Goal: Information Seeking & Learning: Learn about a topic

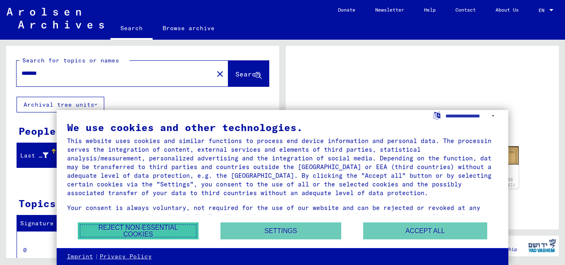
click at [112, 229] on button "Reject non-essential cookies" at bounding box center [138, 230] width 121 height 17
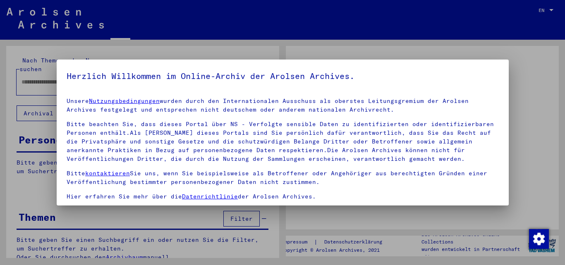
type input "*******"
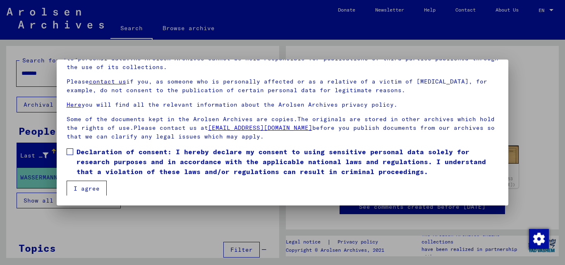
scroll to position [25, 0]
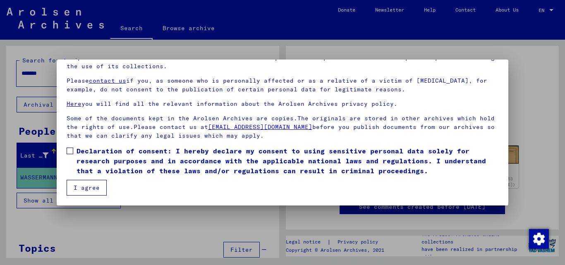
click at [69, 146] on mat-dialog-content "Our terms of use were established by the international commission, which is the…" at bounding box center [283, 109] width 452 height 172
click at [70, 150] on span at bounding box center [70, 151] width 7 height 7
click at [83, 185] on button "I agree" at bounding box center [87, 188] width 40 height 16
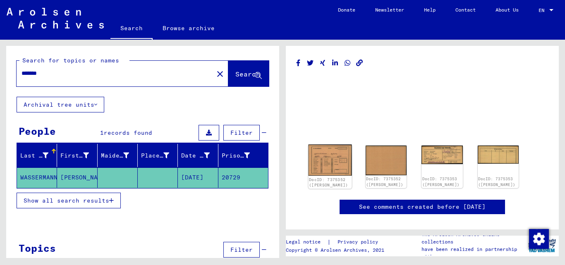
click at [334, 155] on img at bounding box center [329, 160] width 43 height 31
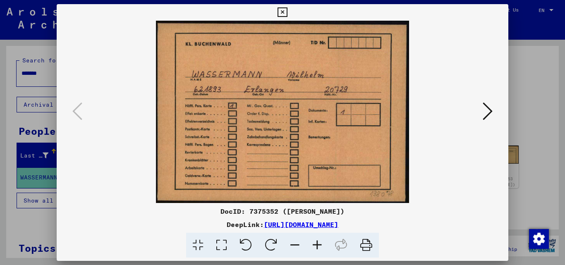
click at [285, 11] on icon at bounding box center [282, 12] width 10 height 10
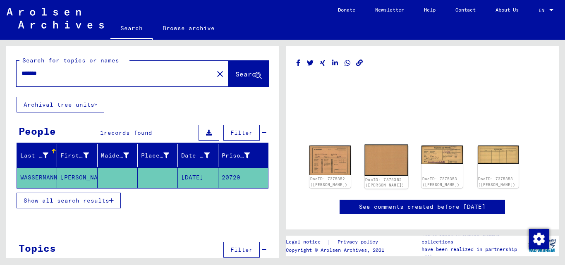
click at [373, 156] on img at bounding box center [385, 160] width 43 height 31
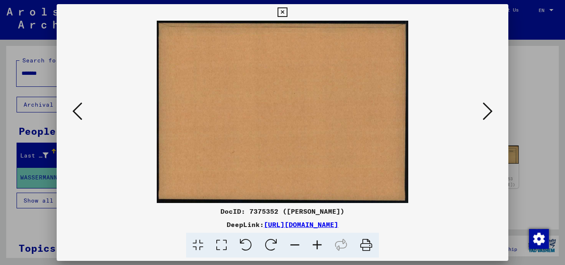
click at [282, 10] on icon at bounding box center [282, 12] width 10 height 10
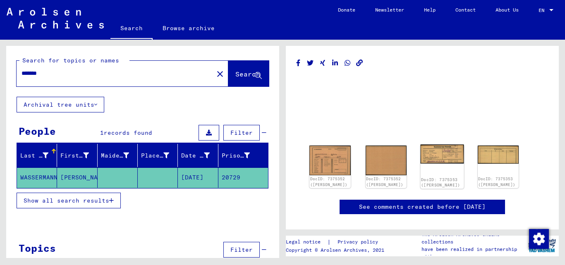
click at [436, 153] on img at bounding box center [441, 154] width 43 height 19
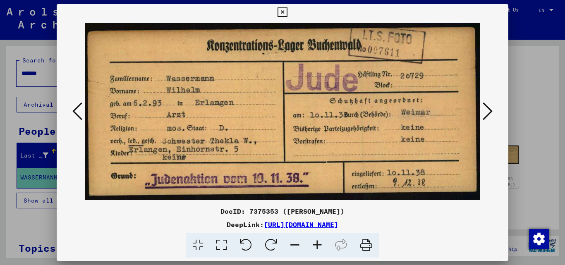
click at [284, 13] on icon at bounding box center [282, 12] width 10 height 10
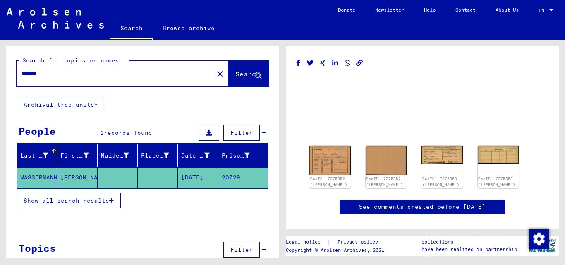
click at [421, 210] on link "See comments created before [DATE]" at bounding box center [422, 207] width 126 height 9
